Goal: Find specific page/section: Find specific page/section

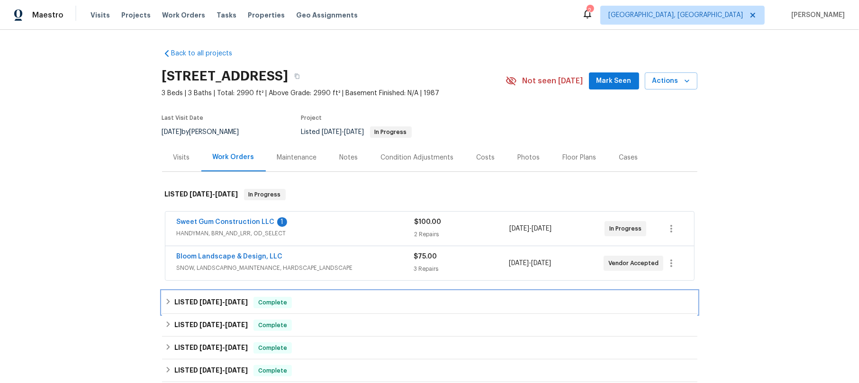
click at [165, 300] on icon at bounding box center [168, 301] width 7 height 7
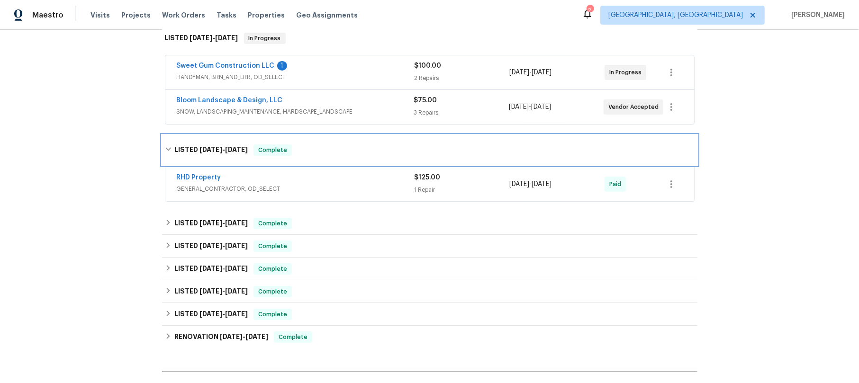
scroll to position [189, 0]
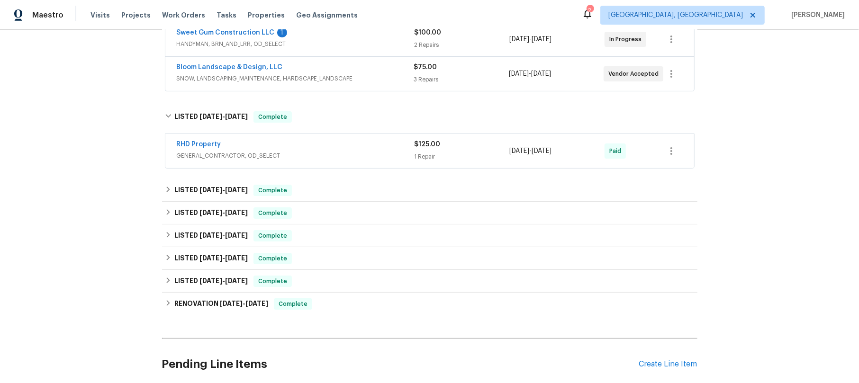
click at [343, 148] on div "RHD Property" at bounding box center [296, 145] width 238 height 11
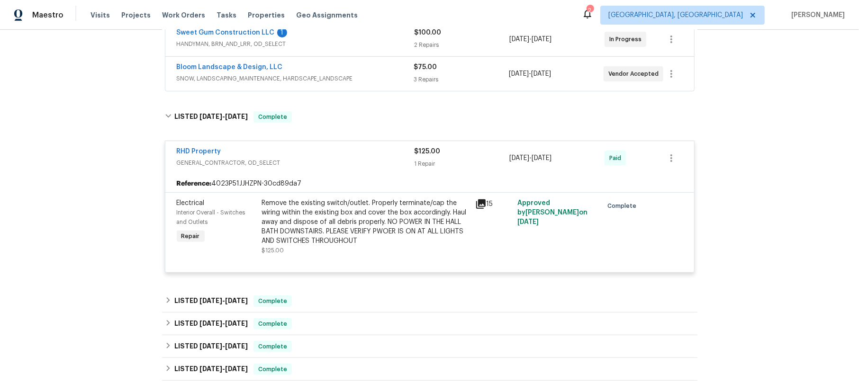
click at [345, 163] on span "GENERAL_CONTRACTOR, OD_SELECT" at bounding box center [296, 162] width 238 height 9
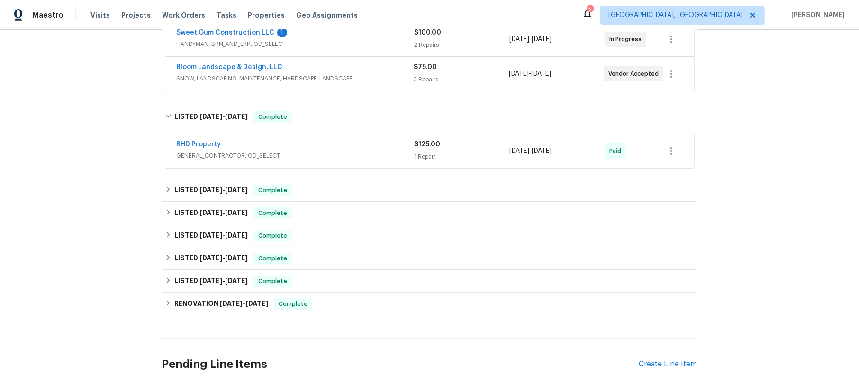
click at [368, 70] on div "Bloom Landscape & Design, LLC" at bounding box center [295, 68] width 237 height 11
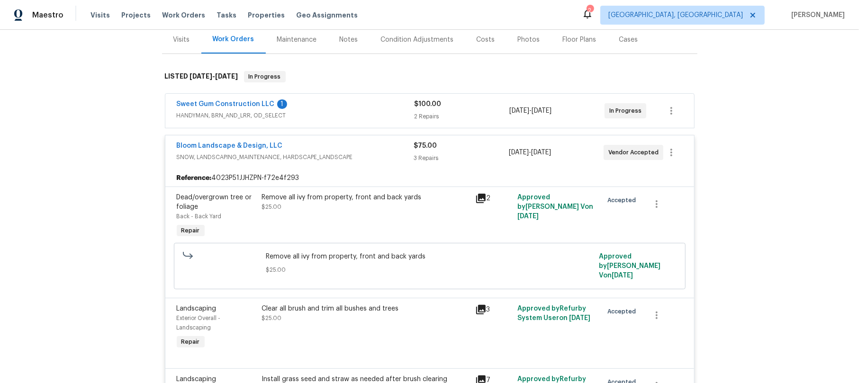
scroll to position [0, 0]
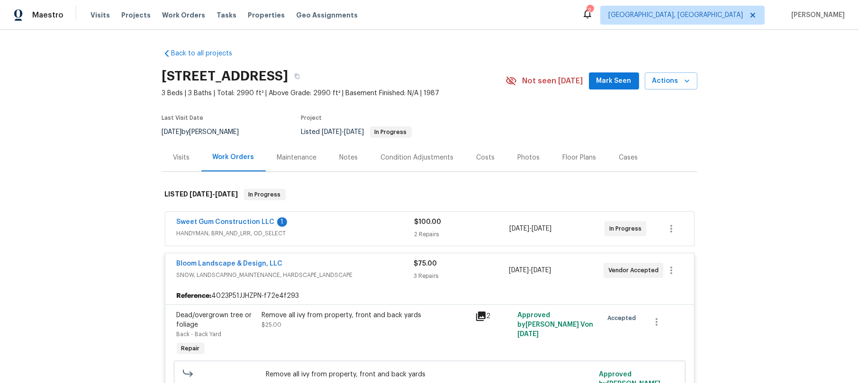
click at [319, 229] on span "HANDYMAN, BRN_AND_LRR, OD_SELECT" at bounding box center [296, 233] width 238 height 9
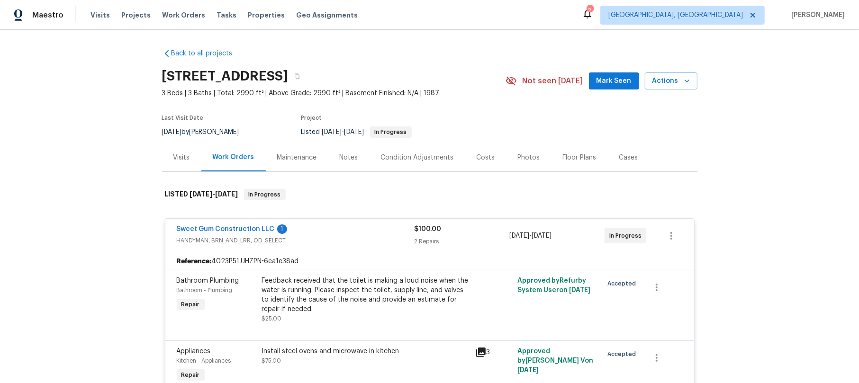
scroll to position [63, 0]
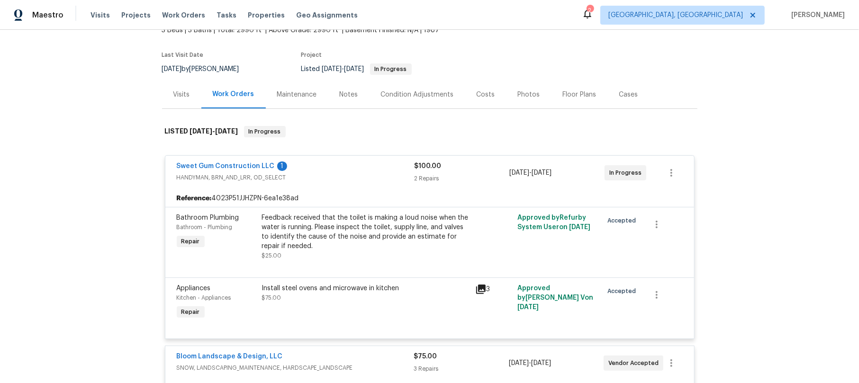
click at [476, 292] on icon at bounding box center [480, 289] width 9 height 9
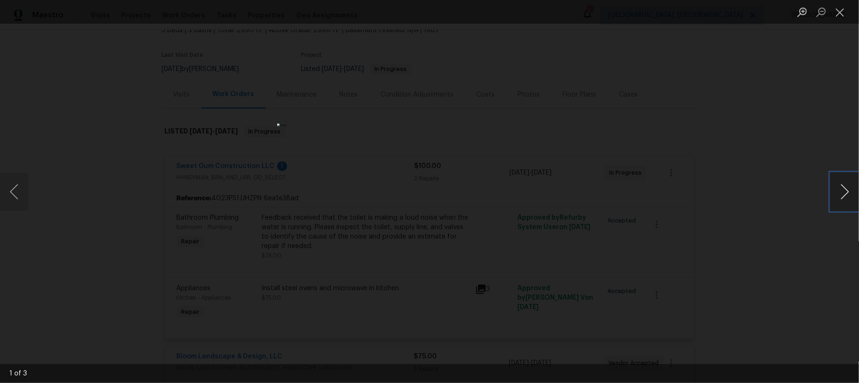
click at [843, 188] on button "Next image" at bounding box center [844, 192] width 28 height 38
click at [836, 10] on button "Close lightbox" at bounding box center [839, 12] width 19 height 17
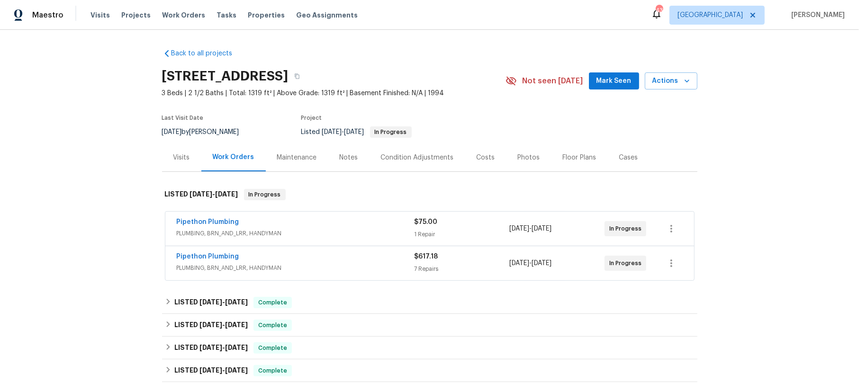
click at [322, 229] on div "Pipethon Plumbing" at bounding box center [296, 222] width 238 height 11
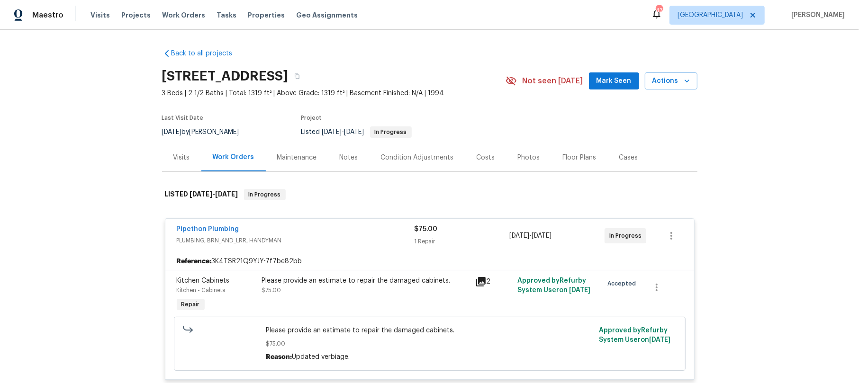
click at [476, 286] on icon at bounding box center [480, 281] width 9 height 9
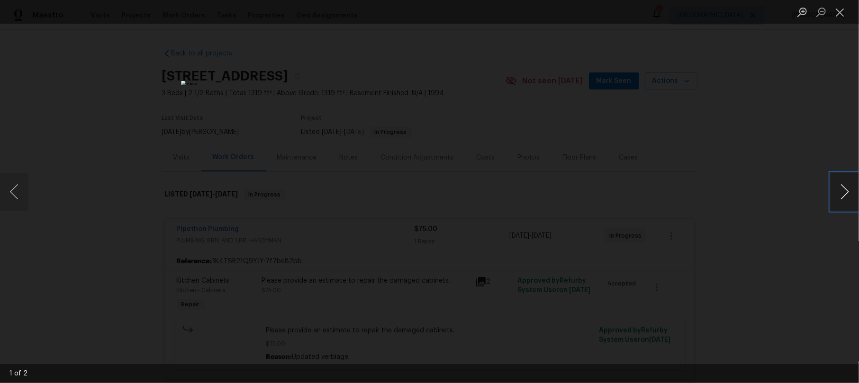
click at [840, 188] on button "Next image" at bounding box center [844, 192] width 28 height 38
click at [840, 9] on button "Close lightbox" at bounding box center [839, 12] width 19 height 17
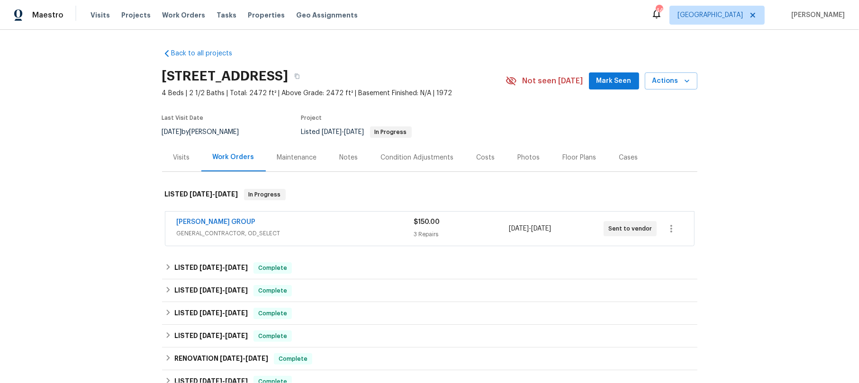
click at [331, 228] on div "BARAKEL VENZ GROUP" at bounding box center [295, 222] width 237 height 11
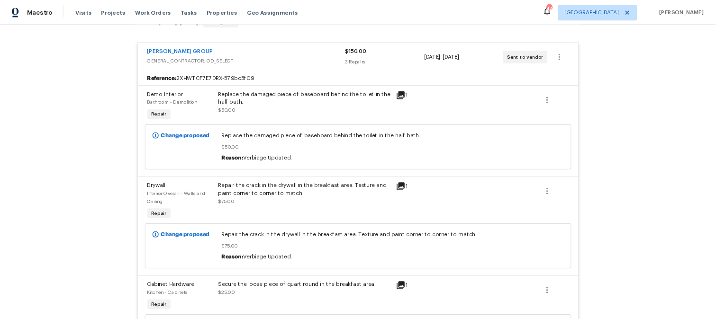
scroll to position [189, 0]
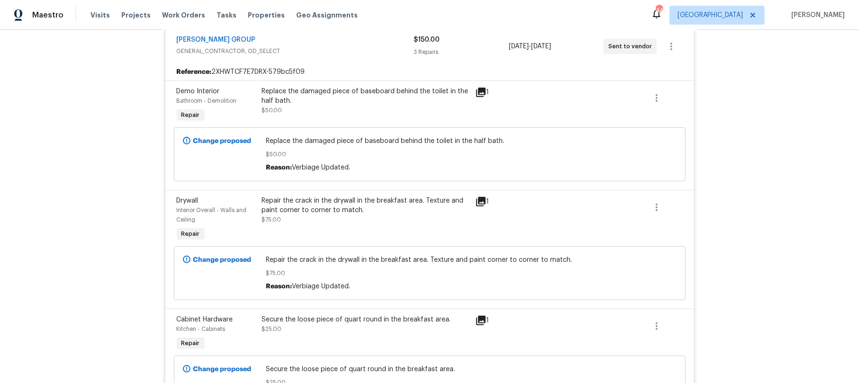
click at [476, 202] on icon at bounding box center [480, 201] width 9 height 9
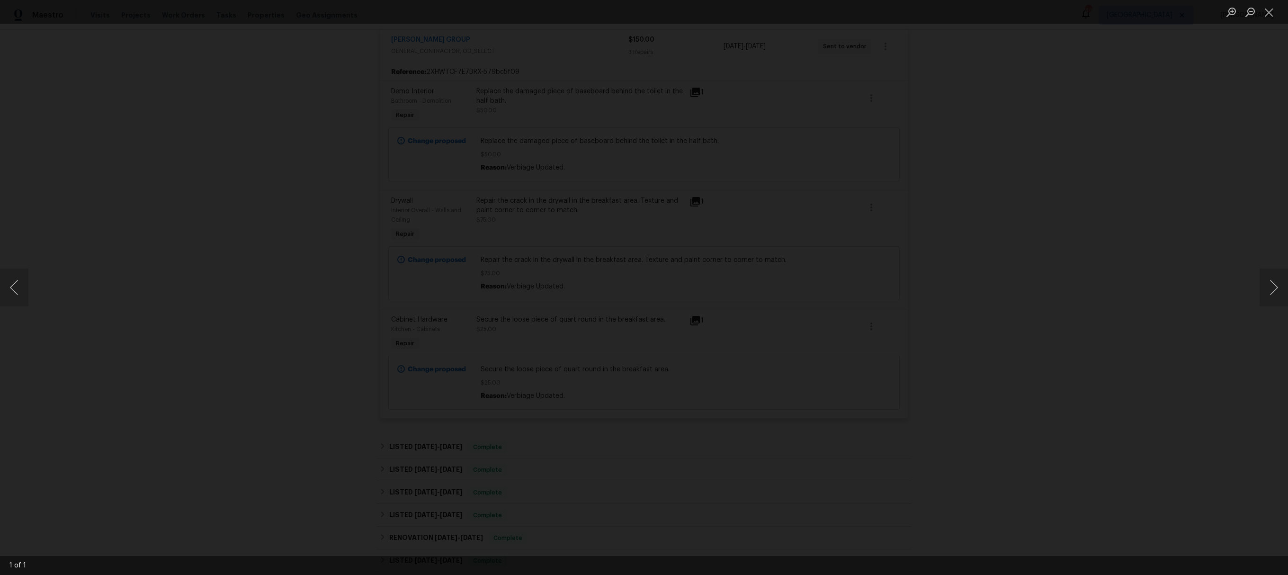
click at [858, 383] on img "Lightbox" at bounding box center [458, 256] width 6830 height 3048
click at [785, 383] on html "Maestro Visits Projects Work Orders Tasks Properties Geo Assignments 44 Dallas …" at bounding box center [644, 287] width 1288 height 575
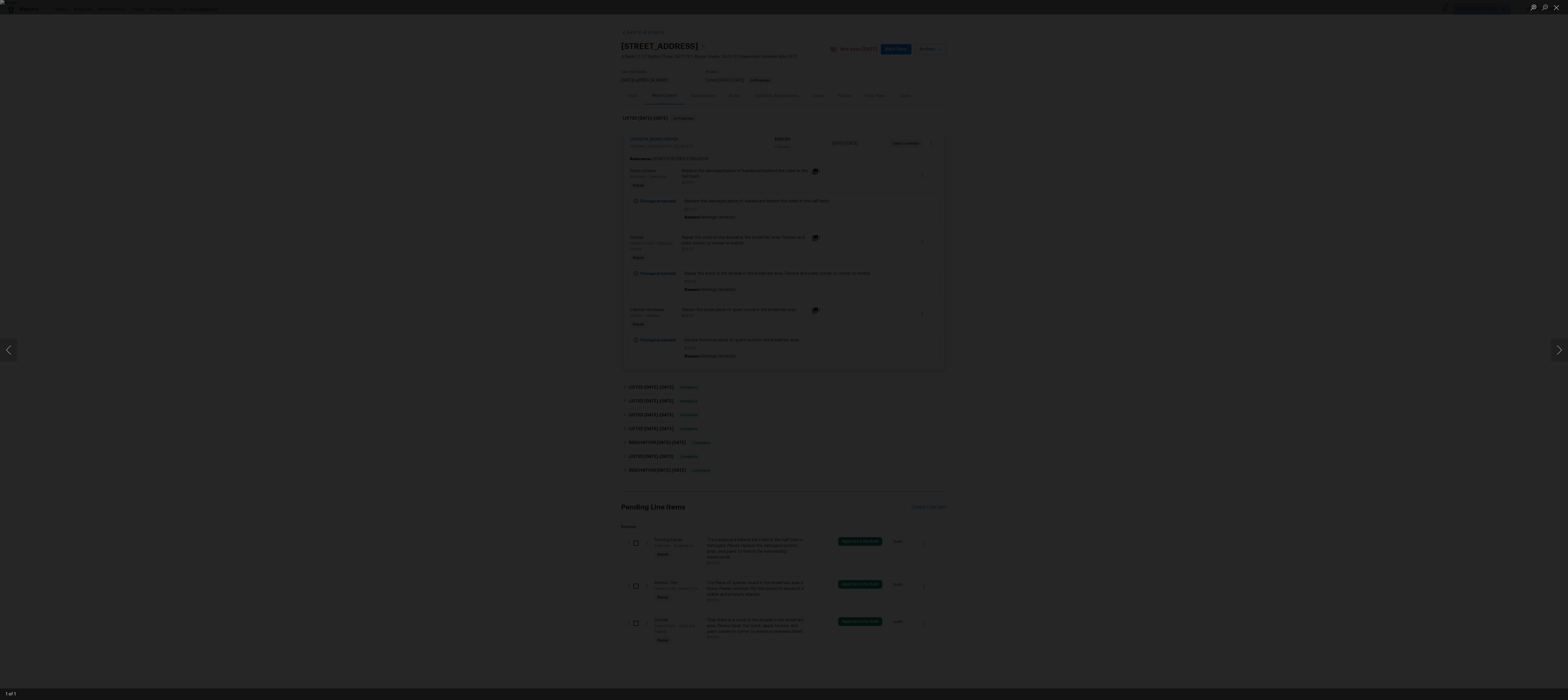
drag, startPoint x: 1034, startPoint y: 356, endPoint x: 943, endPoint y: 340, distance: 92.4
click at [522, 233] on div "Lightbox" at bounding box center [784, 350] width 1568 height 700
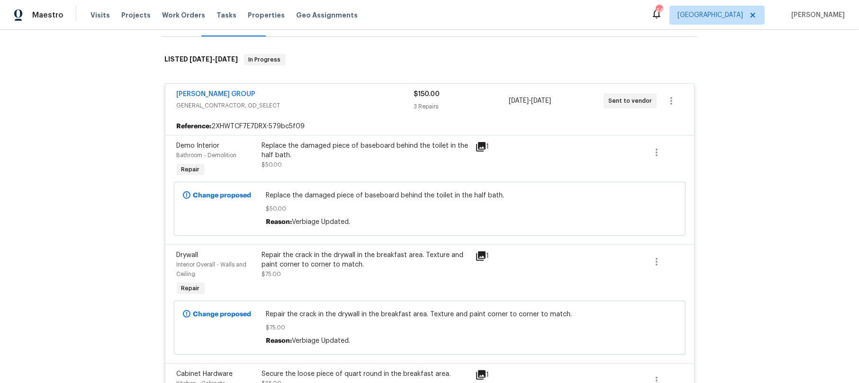
scroll to position [252, 0]
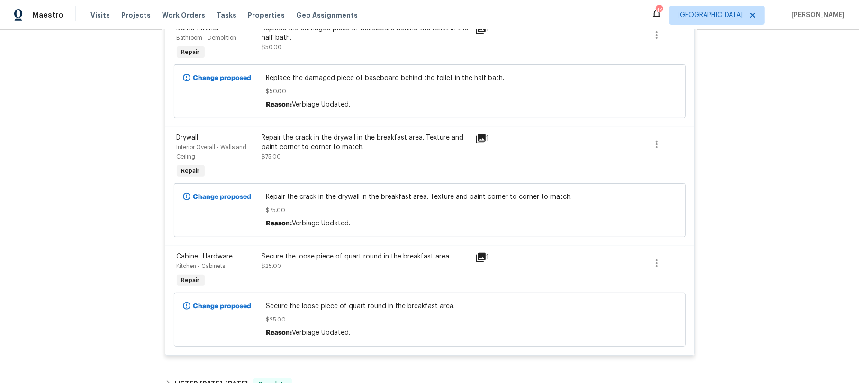
click at [476, 140] on icon at bounding box center [480, 138] width 9 height 9
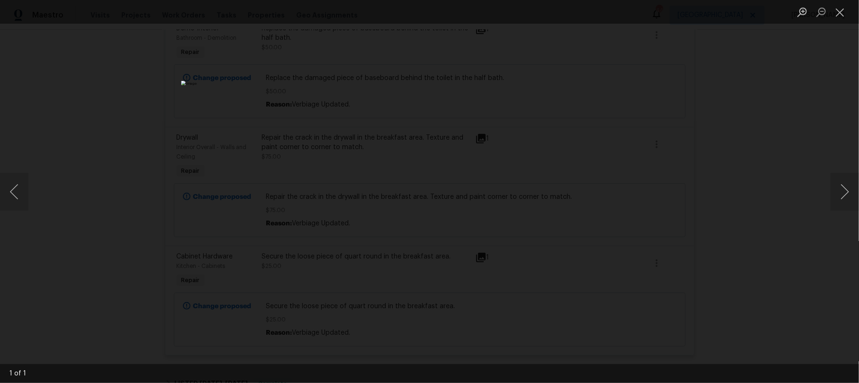
click at [400, 126] on img "Lightbox" at bounding box center [429, 192] width 496 height 222
click at [798, 9] on button "Zoom in" at bounding box center [801, 12] width 19 height 17
click at [471, 0] on html "Maestro Visits Projects Work Orders Tasks Properties Geo Assignments 44 Dallas …" at bounding box center [429, 191] width 859 height 383
click at [416, 383] on html "Maestro Visits Projects Work Orders Tasks Properties Geo Assignments 44 Dallas …" at bounding box center [429, 191] width 859 height 383
click at [402, 336] on img "Lightbox" at bounding box center [435, 253] width 997 height 445
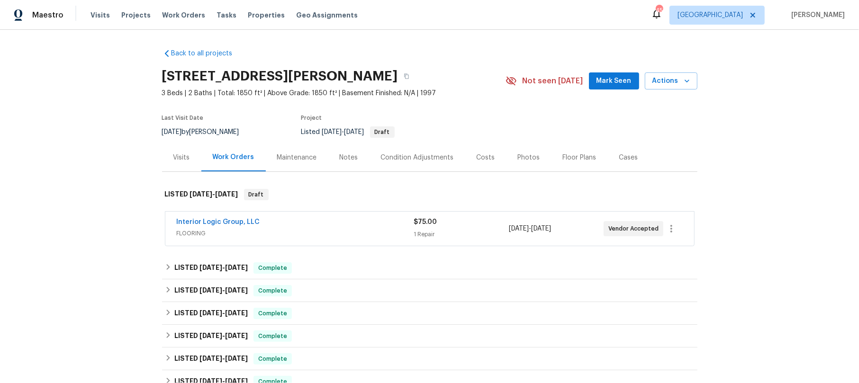
click at [304, 227] on div "Interior Logic Group, LLC" at bounding box center [295, 222] width 237 height 11
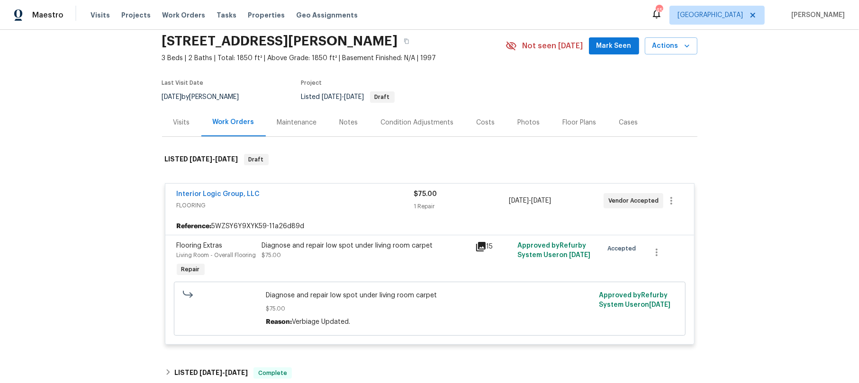
scroll to position [63, 0]
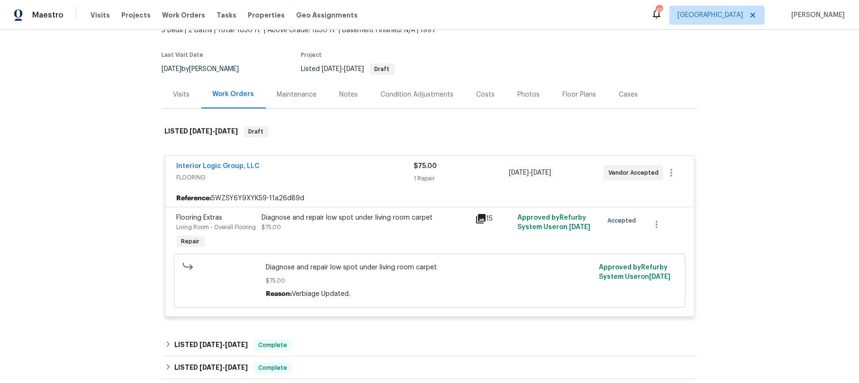
click at [478, 216] on icon at bounding box center [480, 218] width 9 height 9
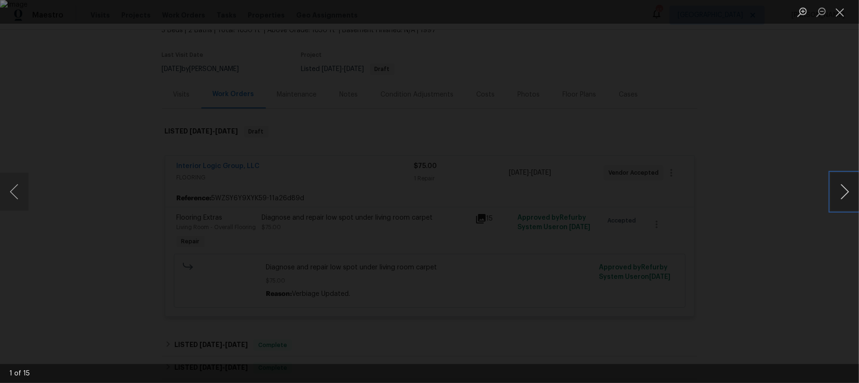
click at [846, 190] on button "Next image" at bounding box center [844, 192] width 28 height 38
click at [845, 190] on button "Next image" at bounding box center [844, 192] width 28 height 38
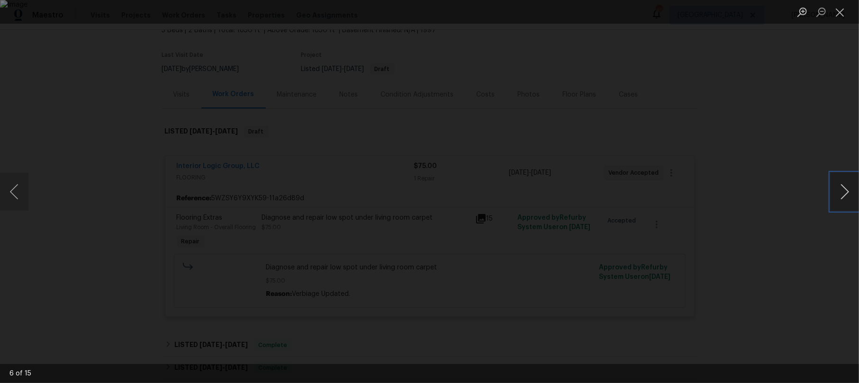
click at [845, 190] on button "Next image" at bounding box center [844, 192] width 28 height 38
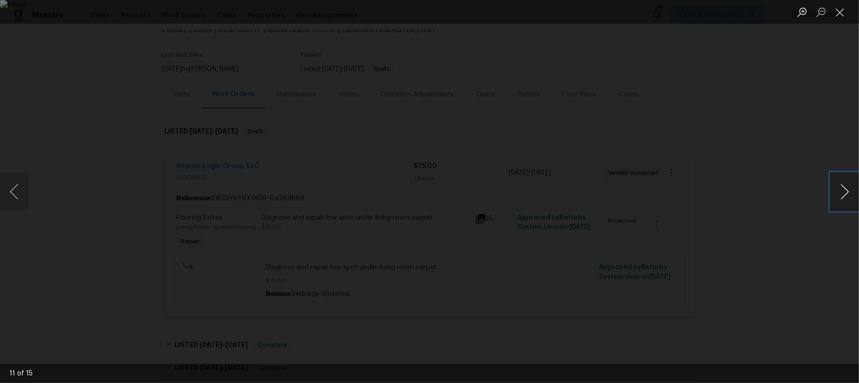
click at [845, 190] on button "Next image" at bounding box center [844, 192] width 28 height 38
click at [16, 190] on button "Previous image" at bounding box center [14, 192] width 28 height 38
click at [841, 186] on button "Next image" at bounding box center [844, 192] width 28 height 38
click at [847, 188] on button "Next image" at bounding box center [844, 192] width 28 height 38
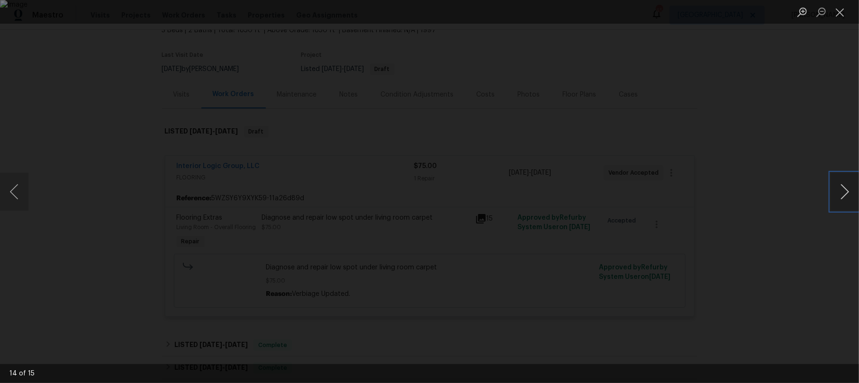
click at [847, 188] on button "Next image" at bounding box center [844, 192] width 28 height 38
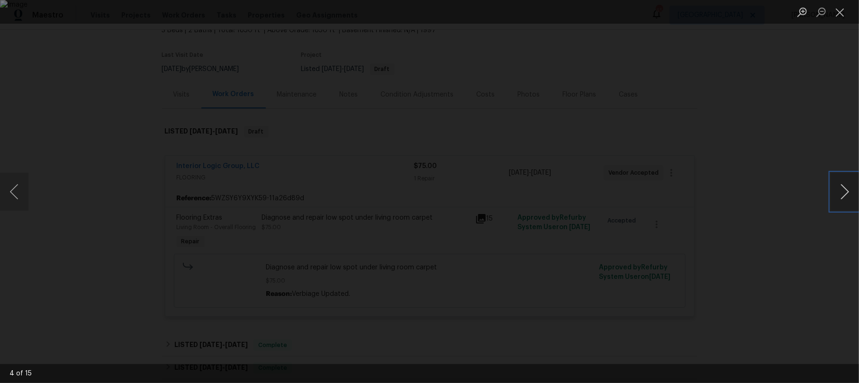
click at [847, 188] on button "Next image" at bounding box center [844, 192] width 28 height 38
click at [834, 9] on button "Close lightbox" at bounding box center [839, 12] width 19 height 17
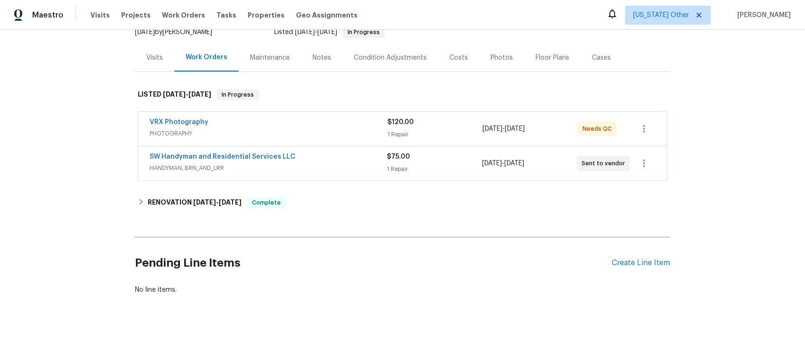
scroll to position [109, 0]
